Goal: Obtain resource: Download file/media

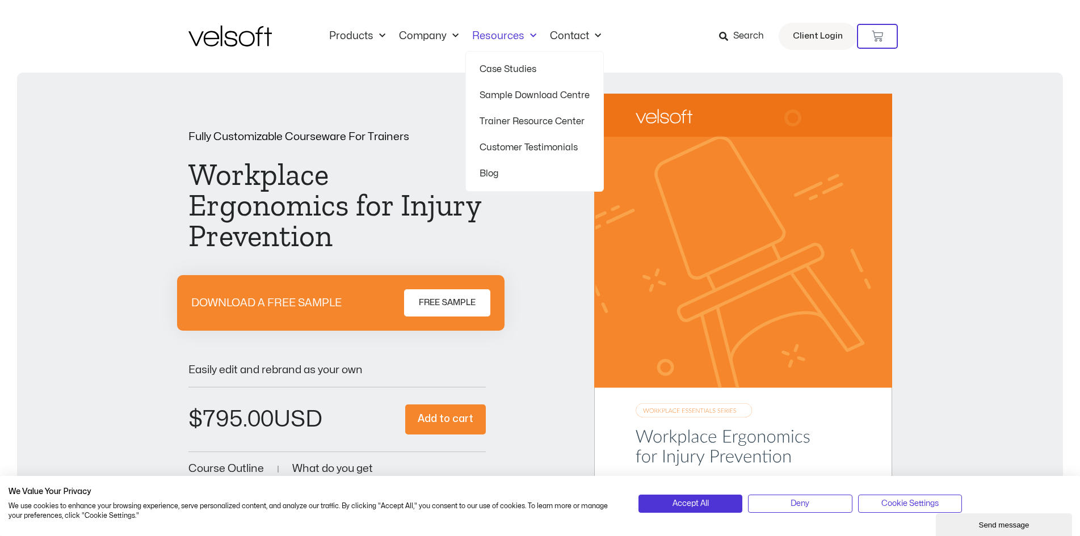
click at [527, 37] on span "Menu" at bounding box center [530, 36] width 12 height 19
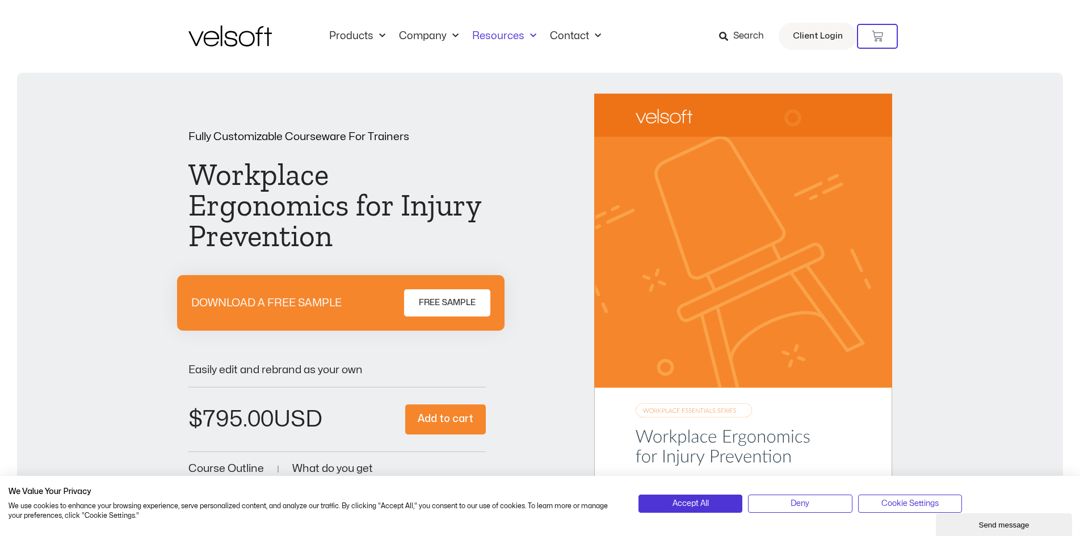
click at [530, 37] on span "Menu" at bounding box center [530, 36] width 12 height 19
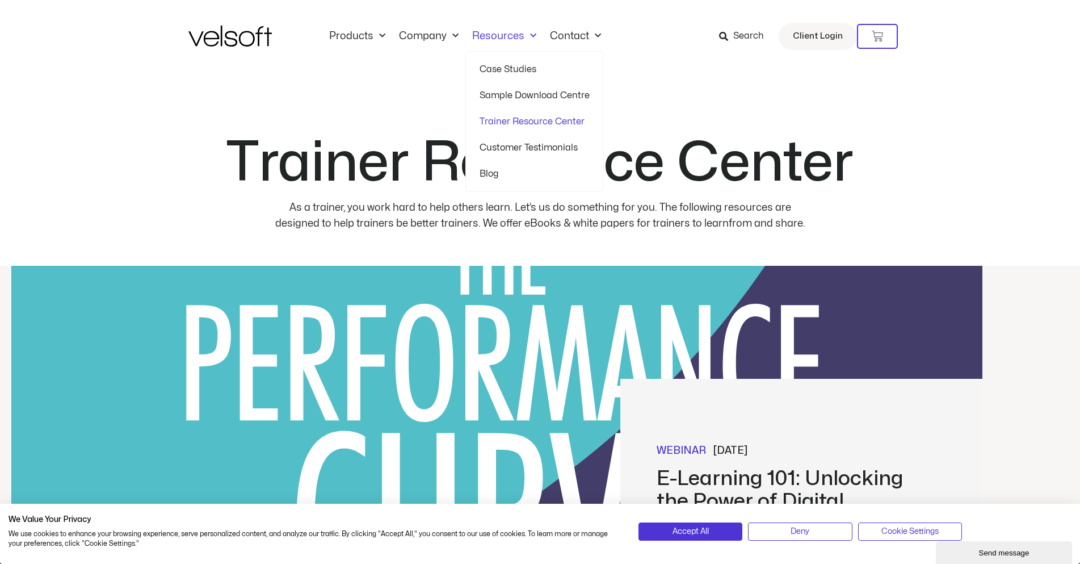
click at [548, 95] on link "Sample Download Centre" at bounding box center [535, 95] width 110 height 26
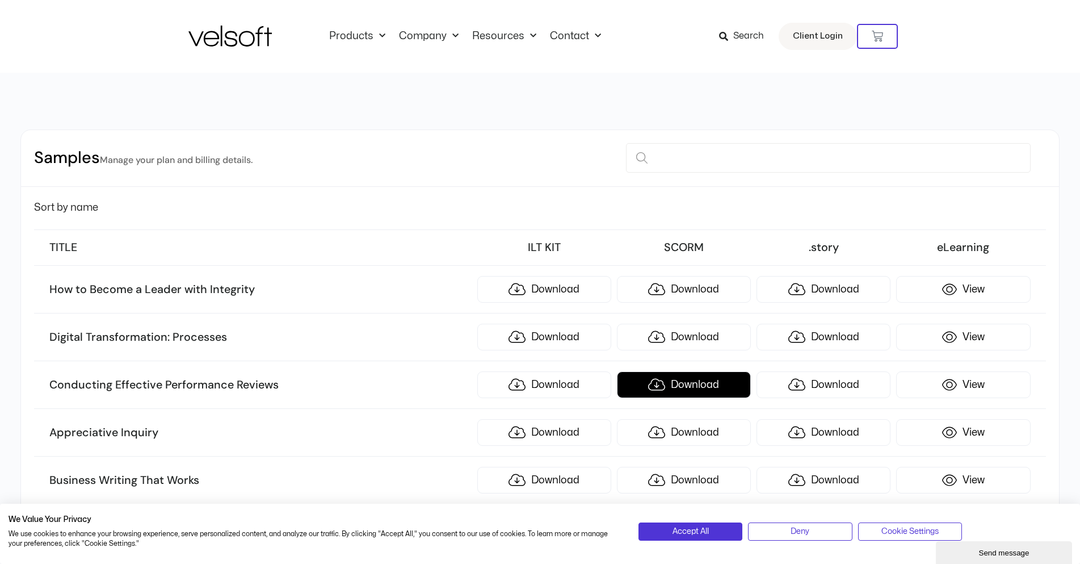
click at [650, 371] on link "Download" at bounding box center [684, 384] width 134 height 27
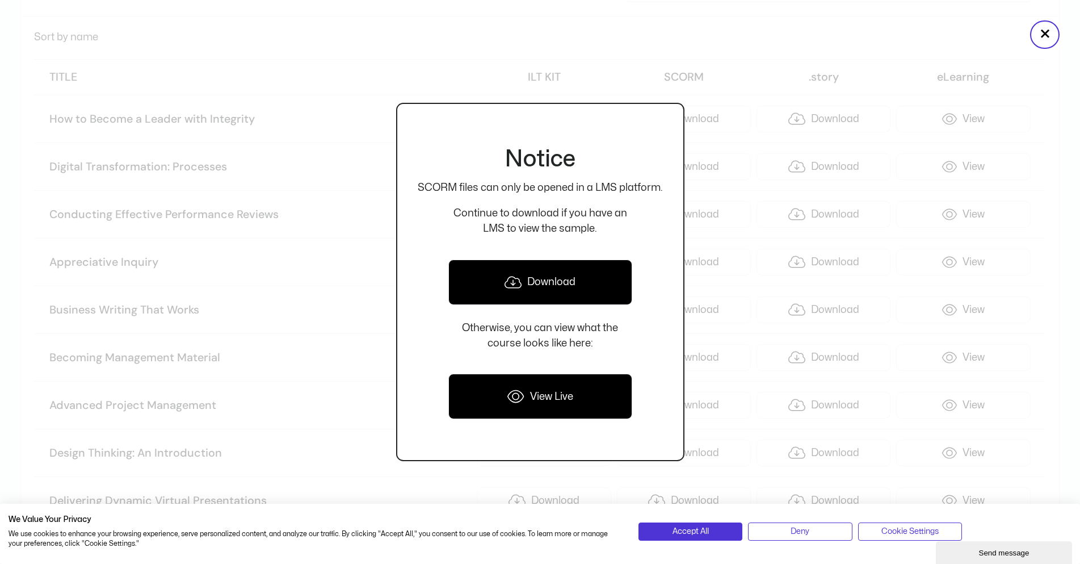
click at [171, 62] on div at bounding box center [540, 282] width 1080 height 564
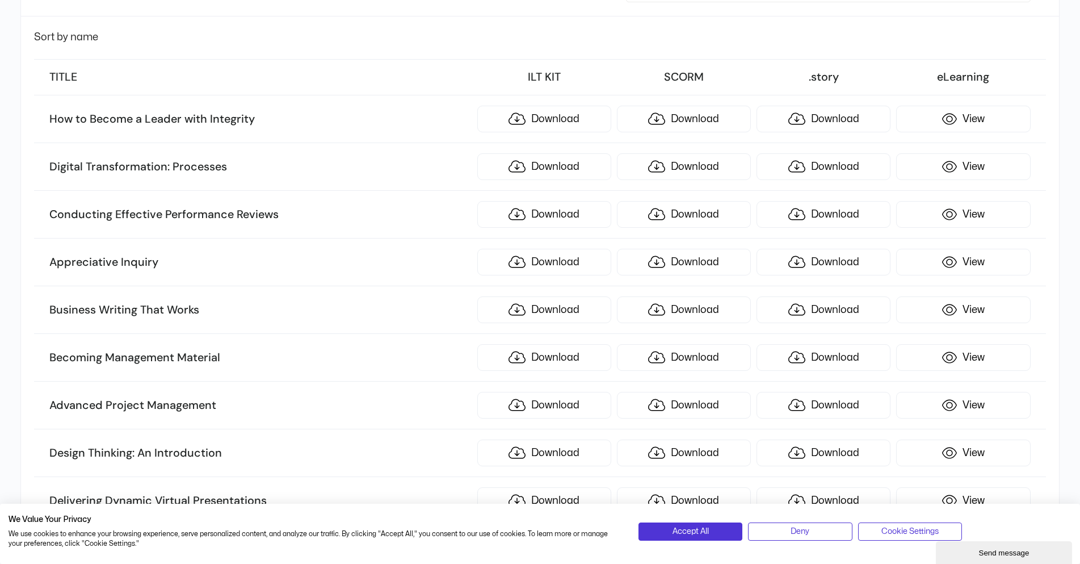
click at [309, 119] on h3 "How to Become a Leader with Integrity" at bounding box center [260, 119] width 422 height 15
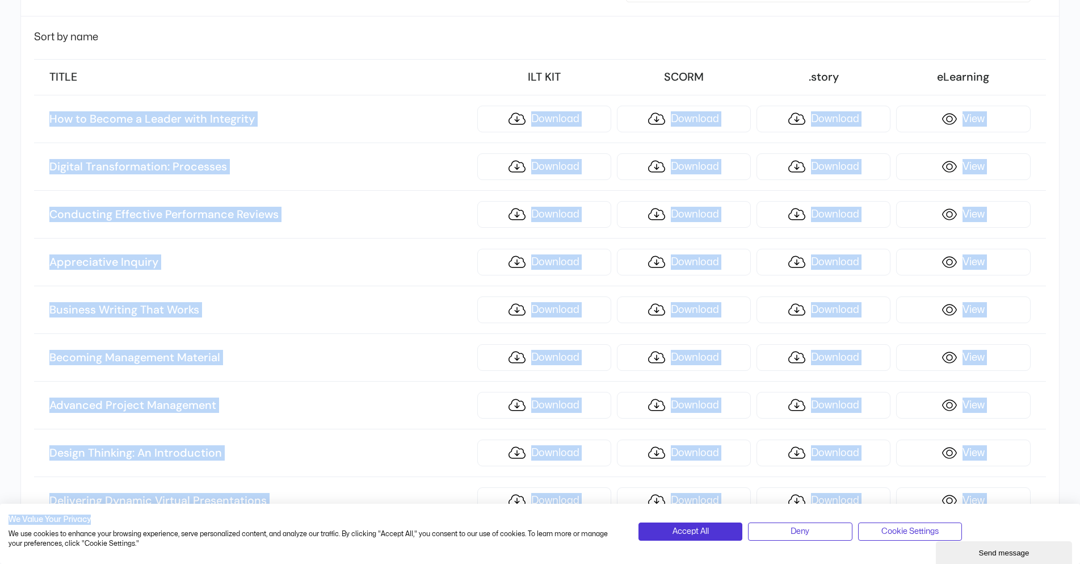
drag, startPoint x: 39, startPoint y: 112, endPoint x: 284, endPoint y: 490, distance: 450.4
copy body "How to Become a Leader with Integrity Download Download Download View Digital T…"
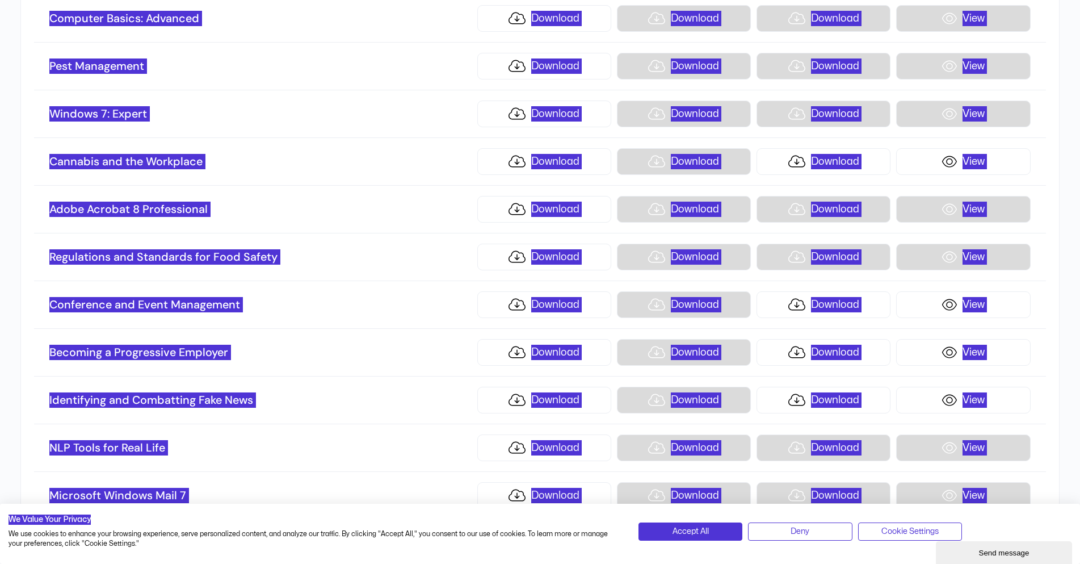
scroll to position [7662, 0]
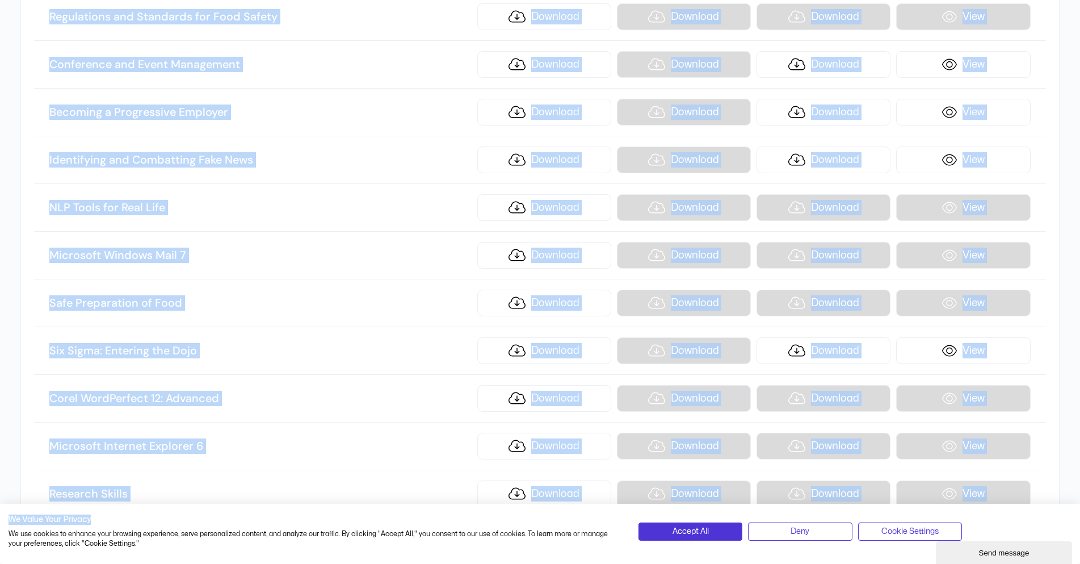
click at [300, 283] on li "Safe Preparation of Food Download Download Download View" at bounding box center [539, 303] width 1011 height 48
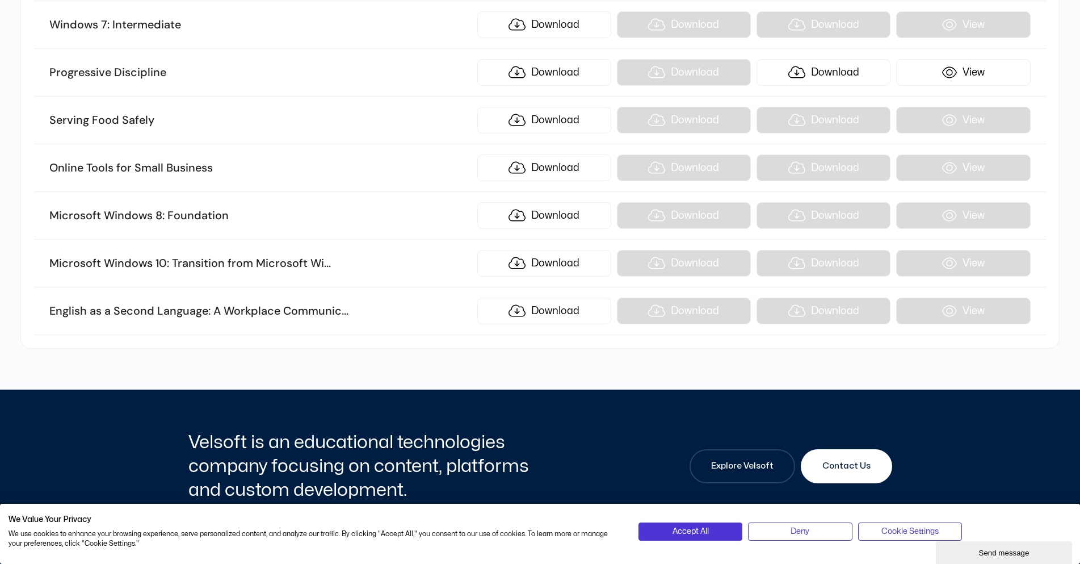
scroll to position [13719, 0]
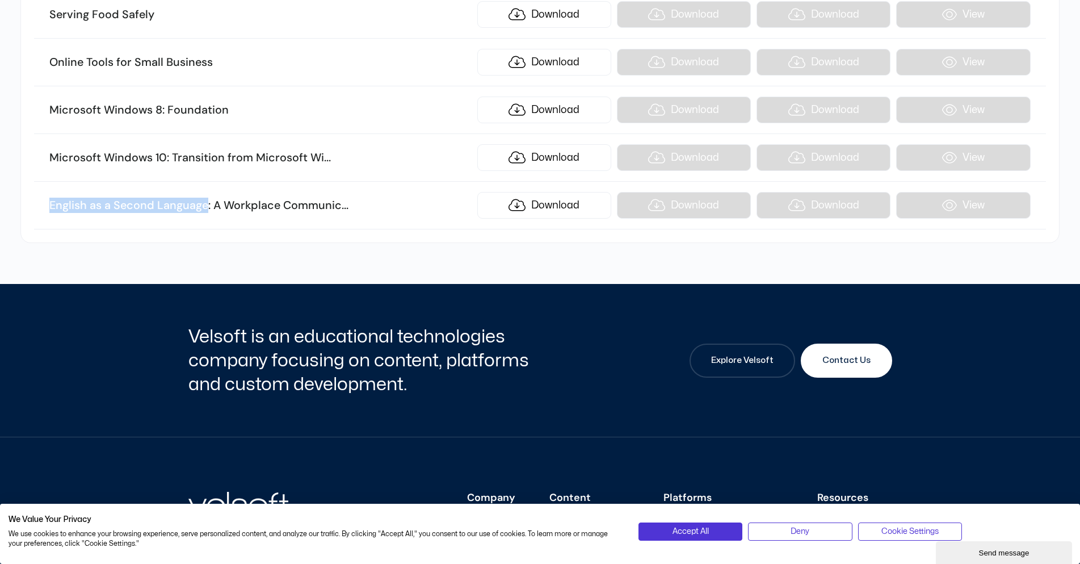
drag, startPoint x: 50, startPoint y: 204, endPoint x: 204, endPoint y: 207, distance: 154.4
click at [204, 207] on h3 "English as a Second Language: A Workplace Communic ... ations Primer" at bounding box center [260, 205] width 422 height 15
copy h3 "English as a Second Language"
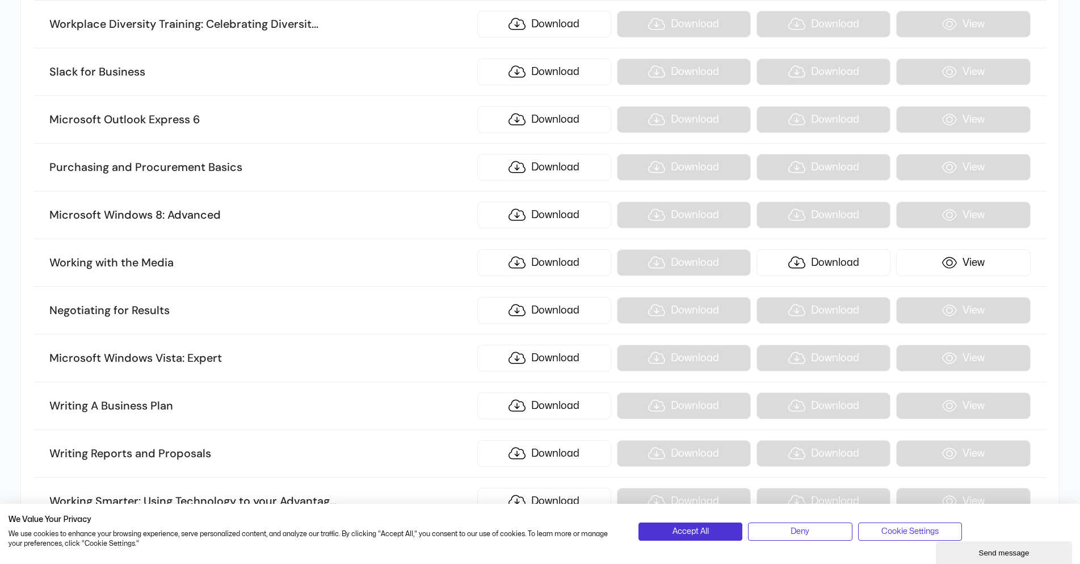
scroll to position [12416, 0]
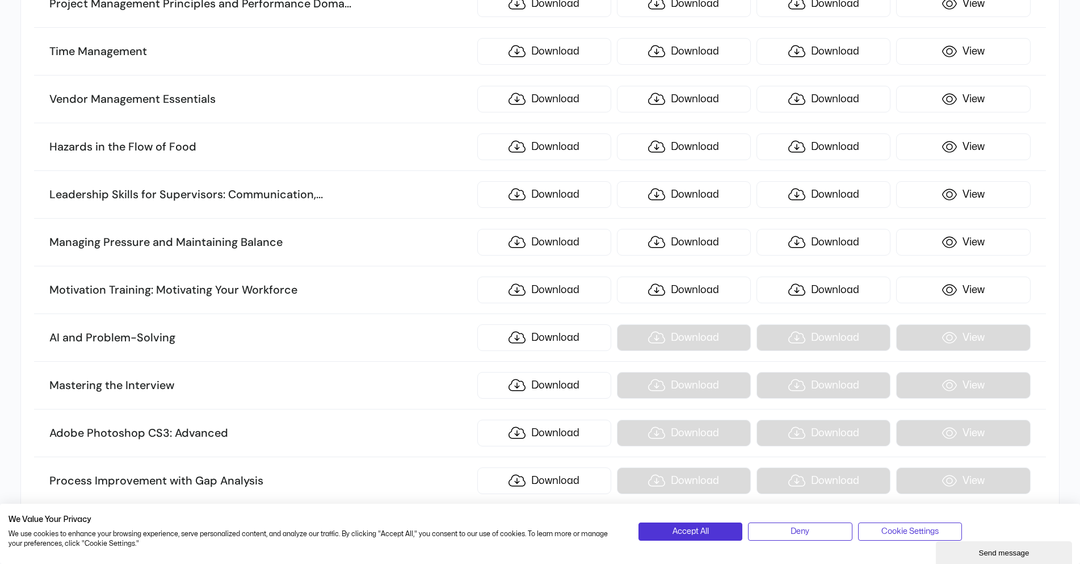
scroll to position [5679, 0]
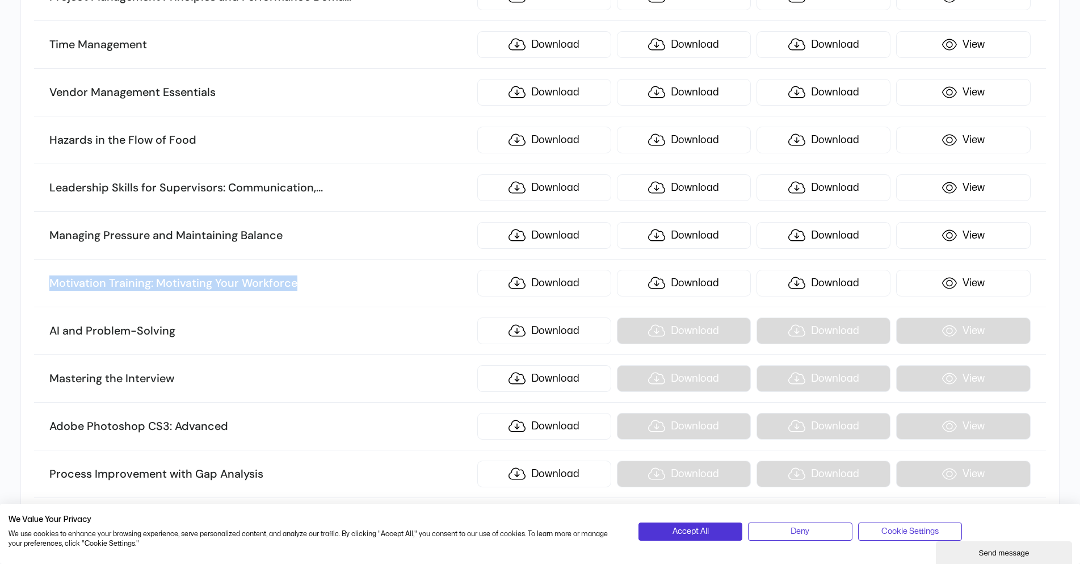
drag, startPoint x: 51, startPoint y: 286, endPoint x: 298, endPoint y: 286, distance: 246.9
click at [298, 286] on h3 "Motivation Training: Motivating Your Workforce" at bounding box center [260, 283] width 422 height 15
copy h3 "Motivation Training: Motivating Your Workforce"
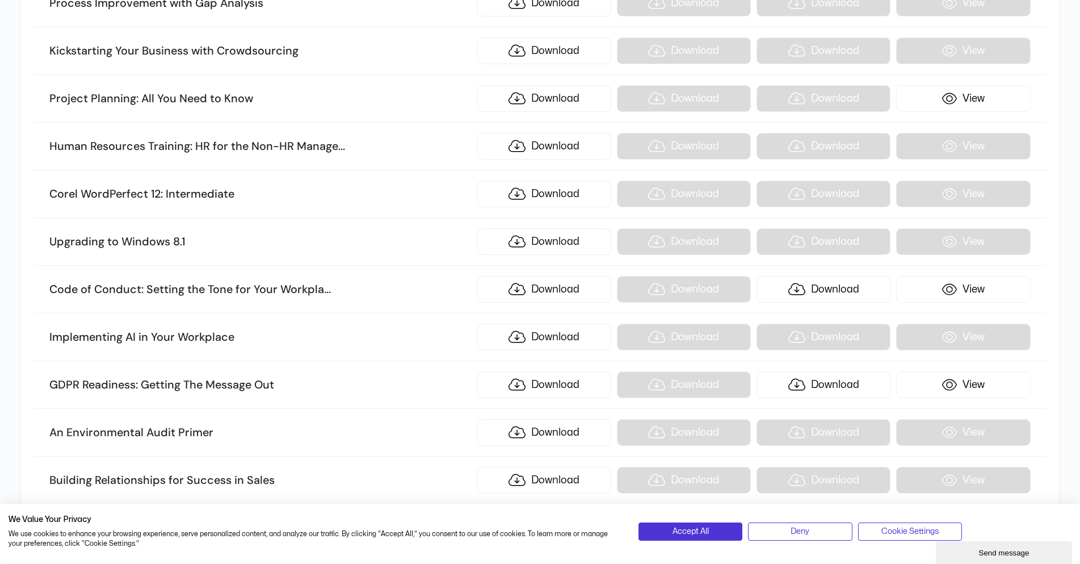
scroll to position [6190, 0]
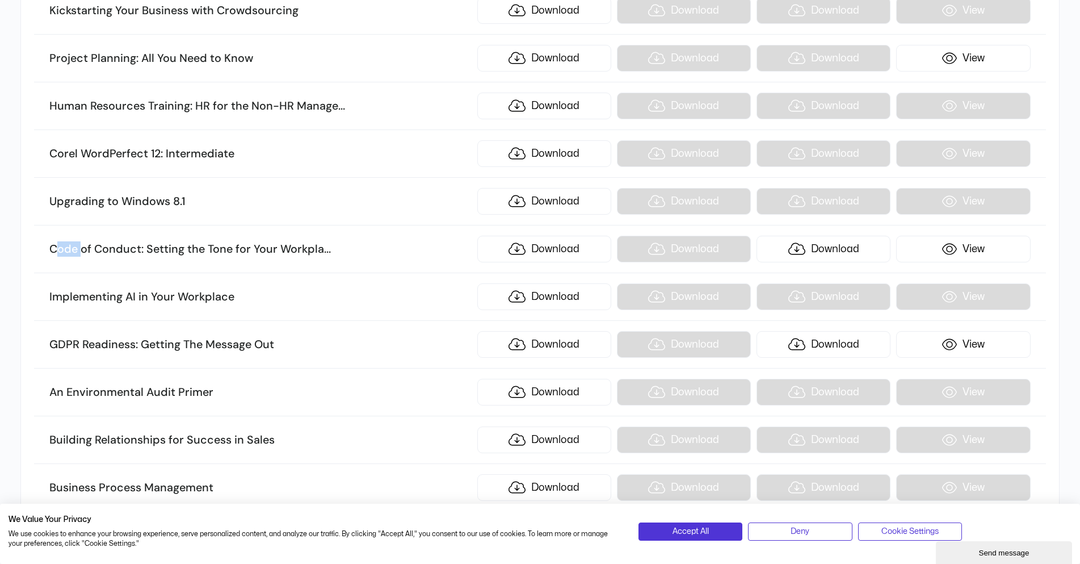
drag, startPoint x: 54, startPoint y: 252, endPoint x: 77, endPoint y: 253, distance: 22.7
click at [83, 252] on h3 "Code of Conduct: Setting the Tone for Your Workpla ... ce" at bounding box center [260, 249] width 422 height 15
drag, startPoint x: 52, startPoint y: 249, endPoint x: 230, endPoint y: 247, distance: 178.2
click at [230, 247] on h3 "Code of Conduct: Setting the Tone for Your Workpla ... ce" at bounding box center [260, 249] width 422 height 15
copy h3 "Code of Conduct: Setting the Tone"
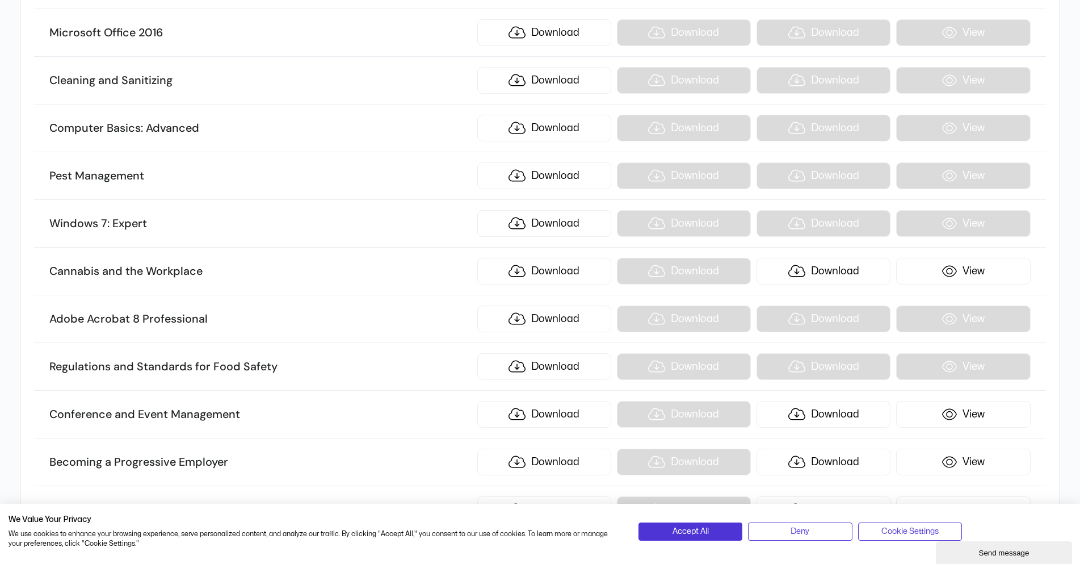
scroll to position [7325, 0]
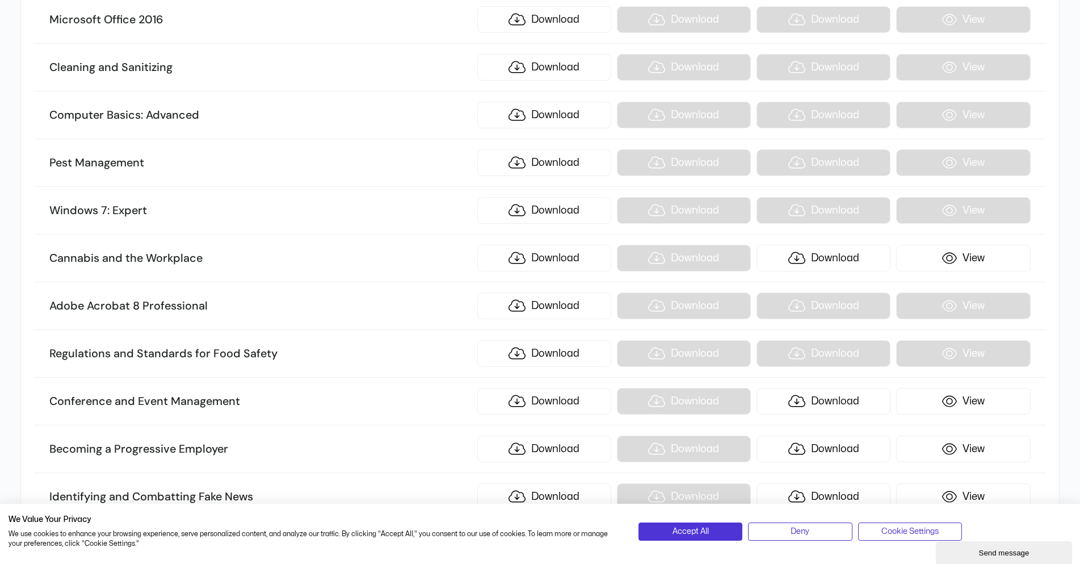
click at [226, 256] on h3 "Cannabis and the Workplace" at bounding box center [260, 258] width 422 height 15
drag, startPoint x: 204, startPoint y: 258, endPoint x: 47, endPoint y: 254, distance: 157.3
click at [47, 254] on li "Cannabis and the Workplace Download Download Download View" at bounding box center [539, 258] width 1011 height 48
copy h3 "Cannabis and the Workplace"
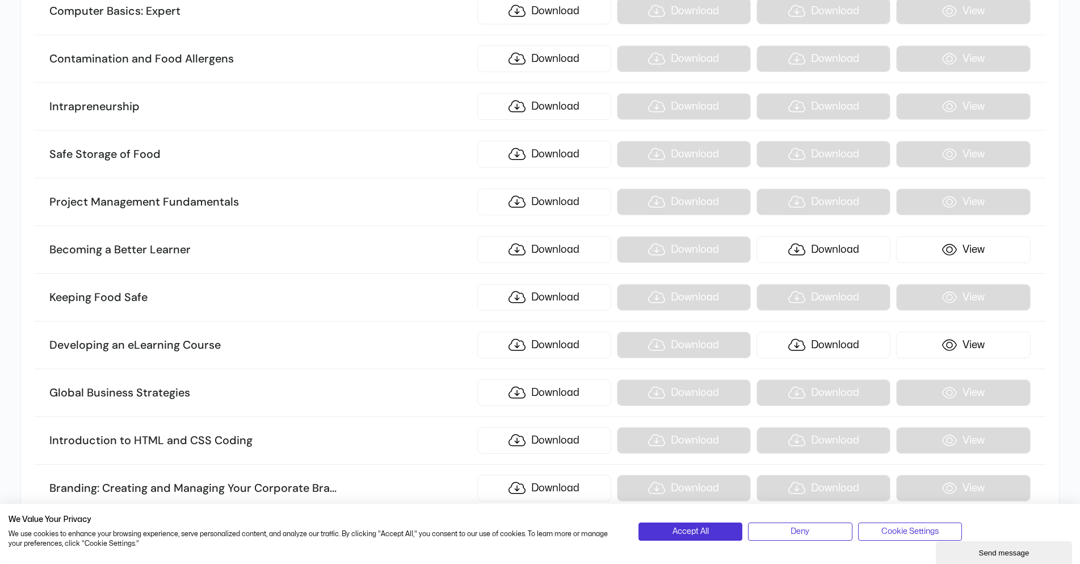
scroll to position [8687, 0]
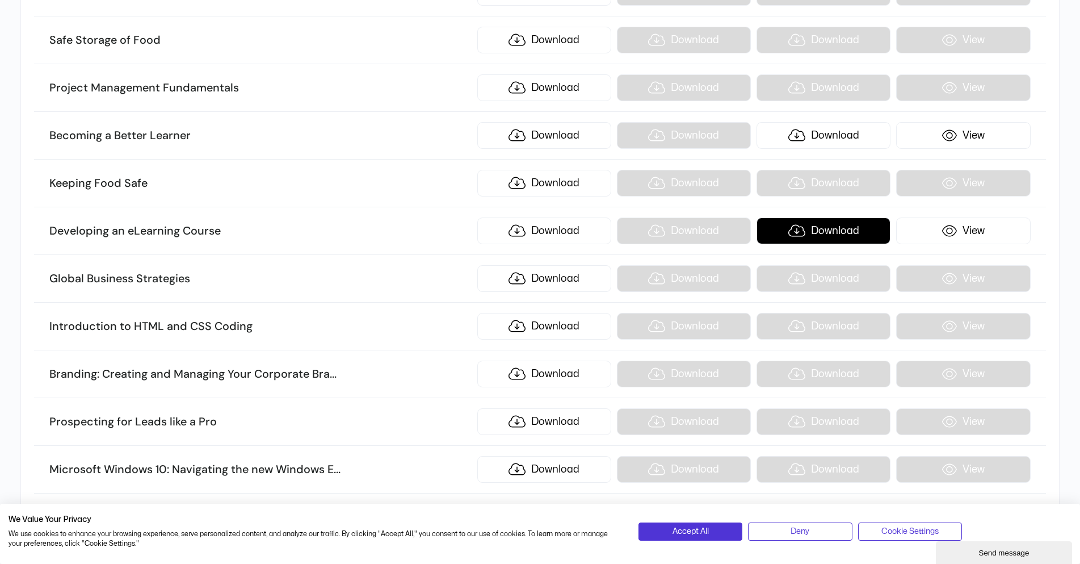
click at [802, 225] on link "Download" at bounding box center [824, 230] width 134 height 27
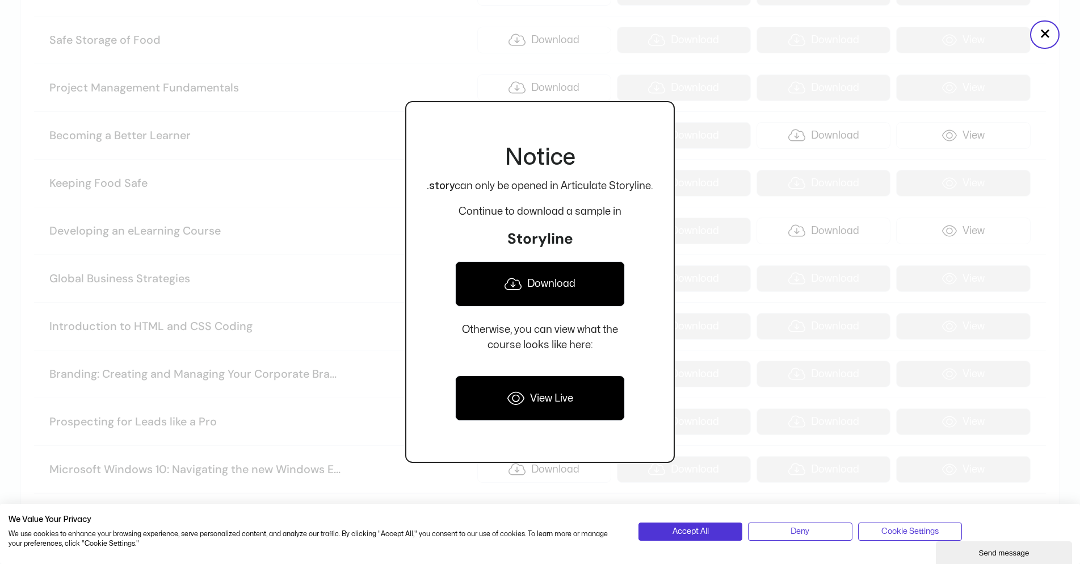
click at [564, 286] on link "Download" at bounding box center [540, 283] width 170 height 45
click at [519, 407] on link "View Live" at bounding box center [540, 397] width 170 height 45
click at [1039, 33] on button "×" at bounding box center [1045, 34] width 30 height 28
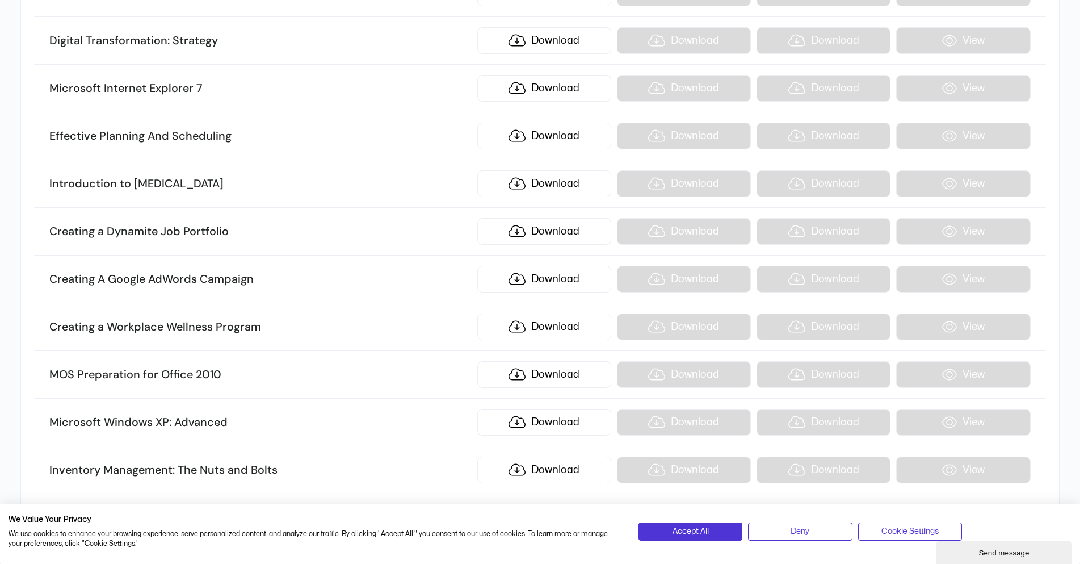
scroll to position [11298, 0]
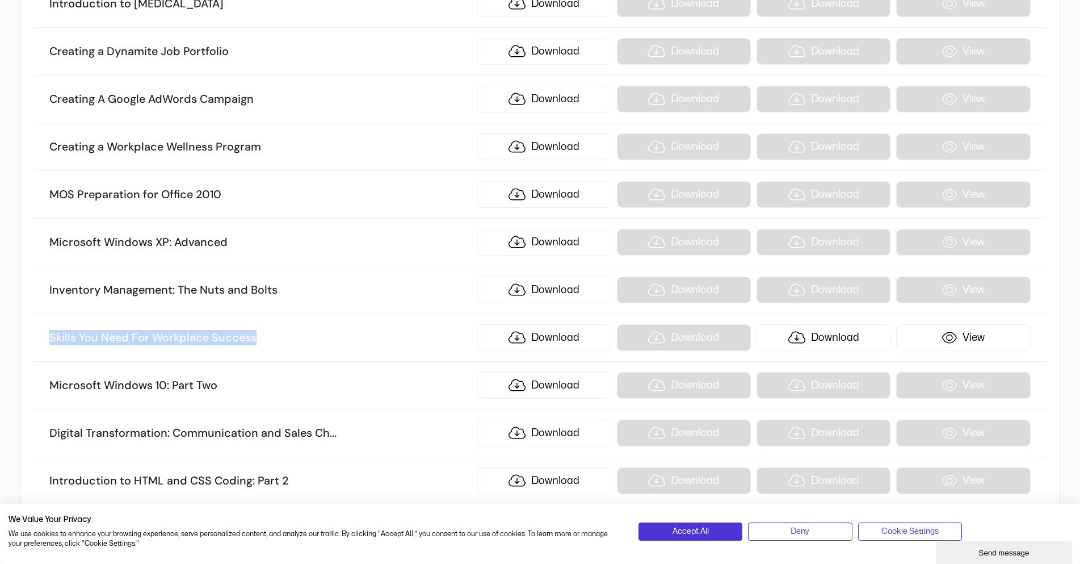
drag, startPoint x: 279, startPoint y: 339, endPoint x: 52, endPoint y: 337, distance: 226.5
click at [52, 337] on h3 "Skills You Need For Workplace Success" at bounding box center [260, 337] width 422 height 15
copy h3 "Skills You Need For Workplace Success"
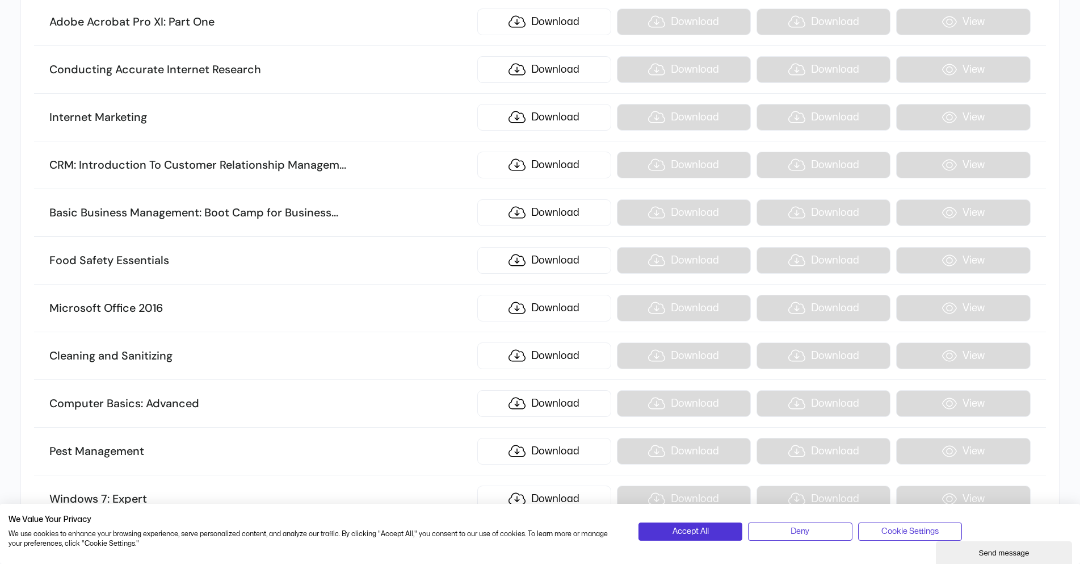
scroll to position [7038, 0]
